Goal: Task Accomplishment & Management: Manage account settings

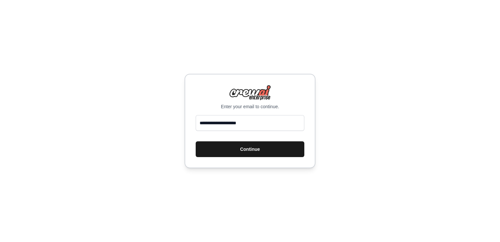
type input "**********"
click at [215, 149] on button "Continue" at bounding box center [250, 149] width 109 height 16
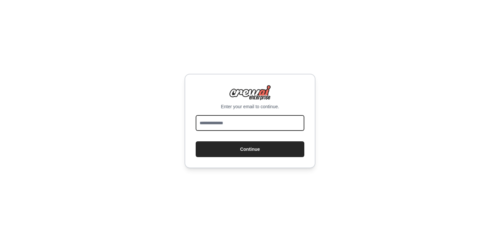
click at [257, 127] on input "email" at bounding box center [250, 123] width 109 height 16
type input "**********"
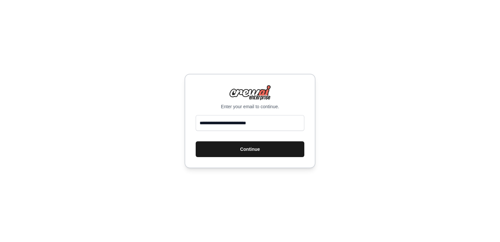
click at [235, 155] on button "Continue" at bounding box center [250, 149] width 109 height 16
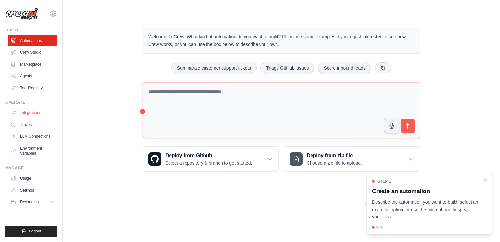
click at [25, 113] on link "Integrations" at bounding box center [33, 112] width 49 height 10
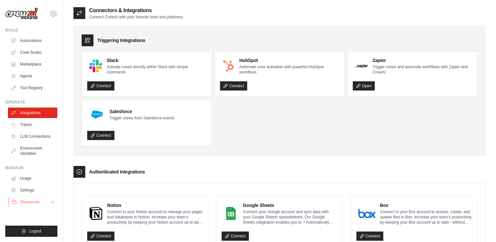
click at [50, 198] on button "Resources" at bounding box center [33, 202] width 49 height 10
click at [48, 203] on button "Resources" at bounding box center [33, 202] width 49 height 10
click at [264, 138] on ul "Slack Activate crews directly within Slack with simple commands Connect HubSpot…" at bounding box center [279, 98] width 395 height 94
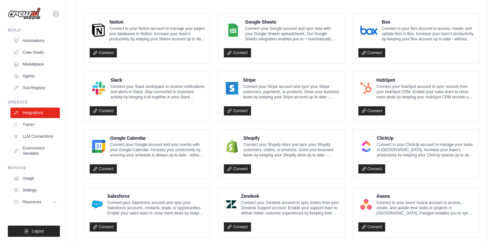
scroll to position [183, 0]
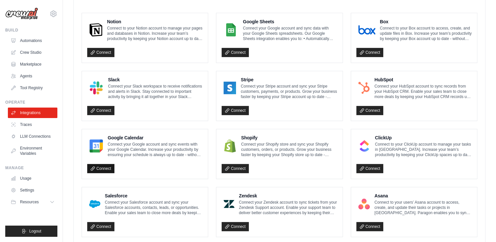
click at [107, 167] on link "Connect" at bounding box center [100, 168] width 27 height 9
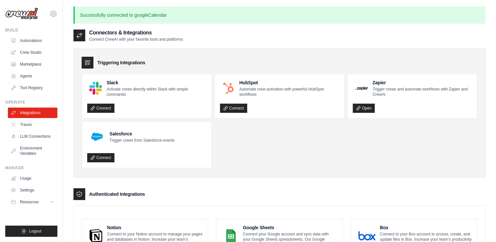
click at [407, 16] on p "Successfully connected to googleCalendar" at bounding box center [279, 15] width 412 height 17
click at [35, 120] on link "Traces" at bounding box center [33, 124] width 49 height 10
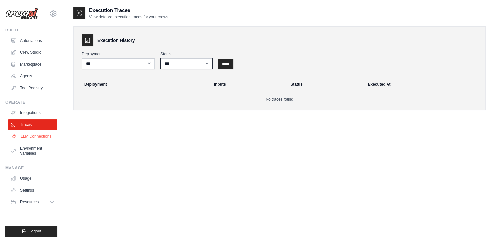
click at [38, 133] on link "LLM Connections" at bounding box center [33, 136] width 49 height 10
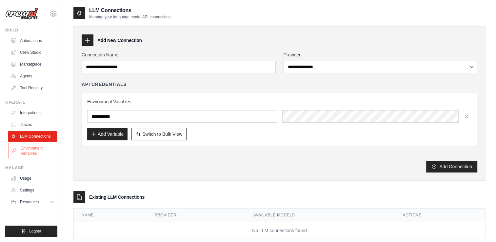
click at [34, 154] on link "Environment Variables" at bounding box center [33, 151] width 49 height 16
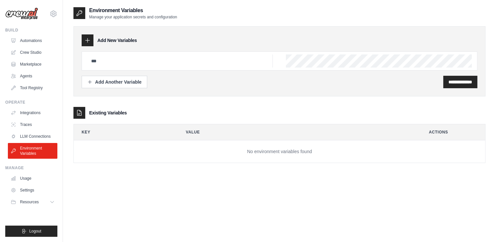
click at [38, 95] on ul "Build Automations Crew Studio Marketplace Agents" at bounding box center [31, 132] width 52 height 209
click at [34, 91] on link "Tool Registry" at bounding box center [33, 88] width 49 height 10
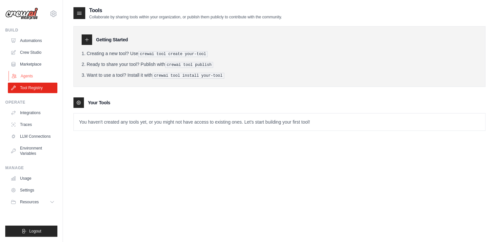
click at [40, 78] on link "Agents" at bounding box center [33, 76] width 49 height 10
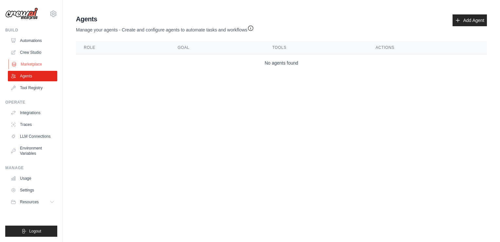
click at [19, 63] on link "Marketplace" at bounding box center [33, 64] width 49 height 10
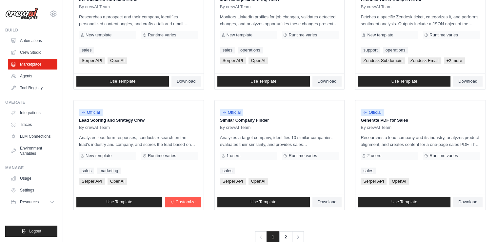
scroll to position [364, 0]
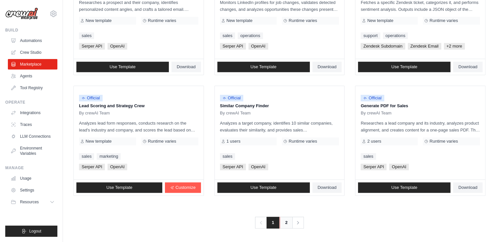
click at [283, 223] on link "2" at bounding box center [285, 223] width 13 height 12
